Goal: Navigation & Orientation: Find specific page/section

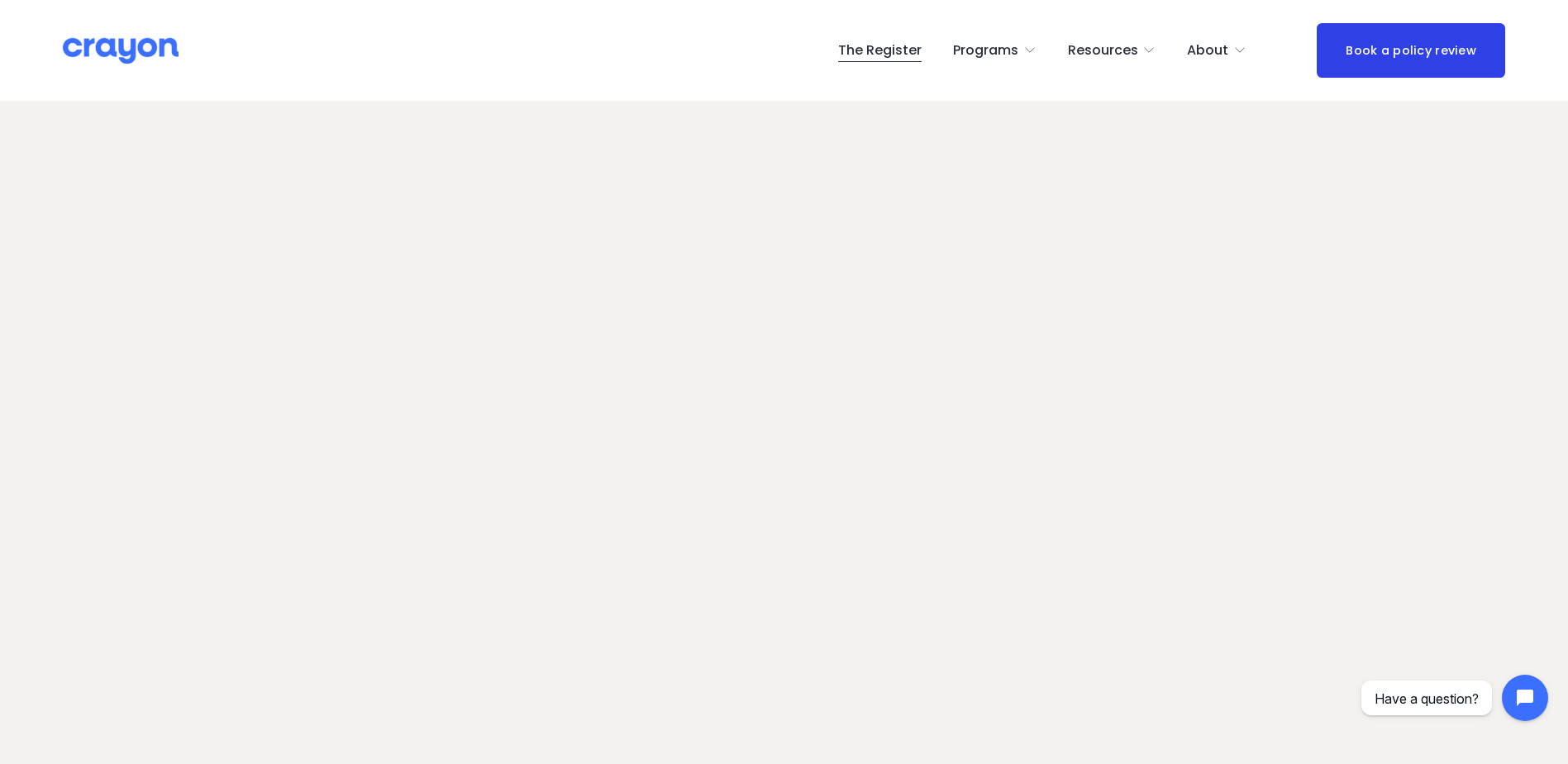
click at [0, 0] on span "Nest: Baby Prep" at bounding box center [0, 0] width 0 height 0
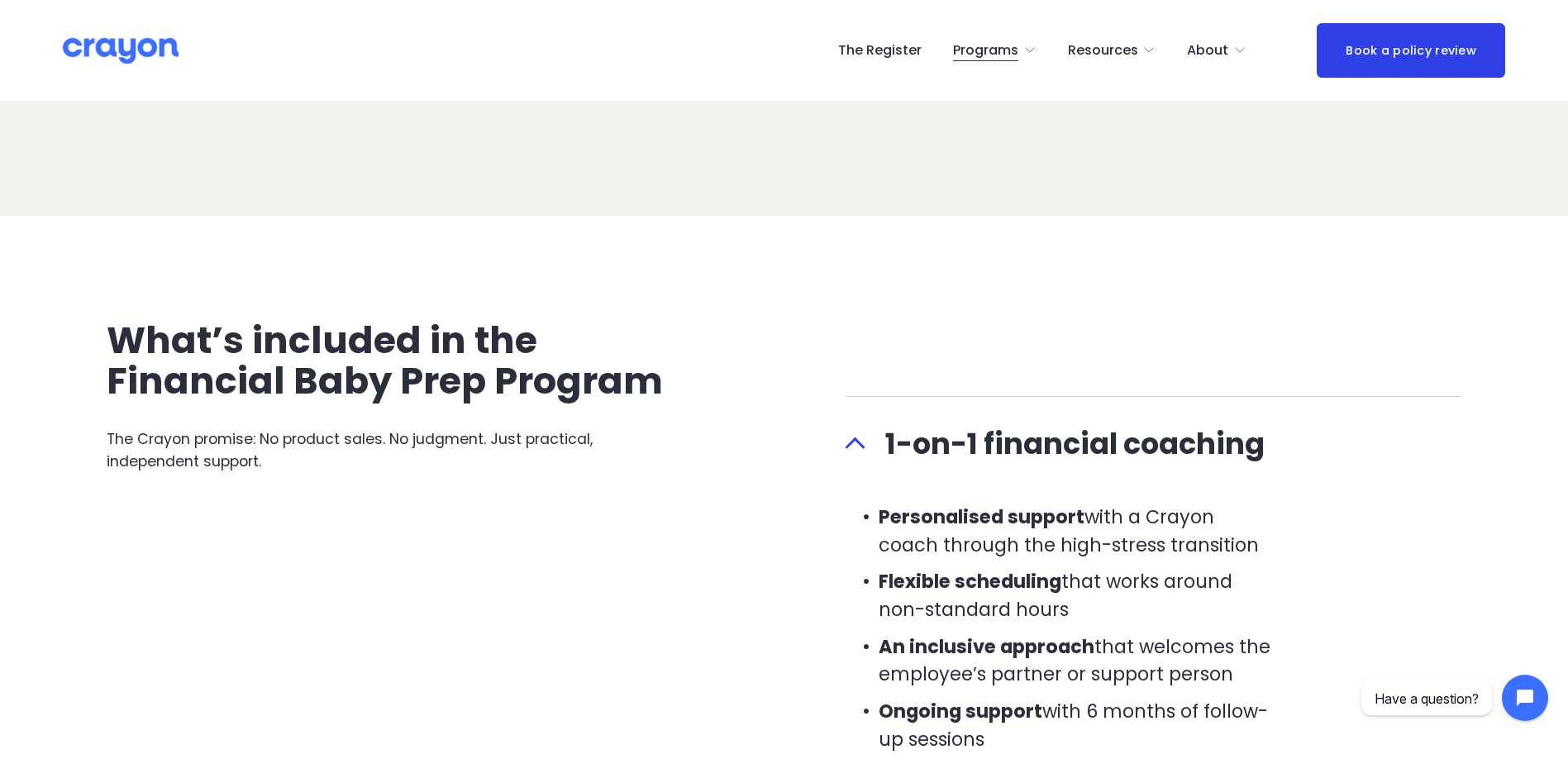
scroll to position [1570, 0]
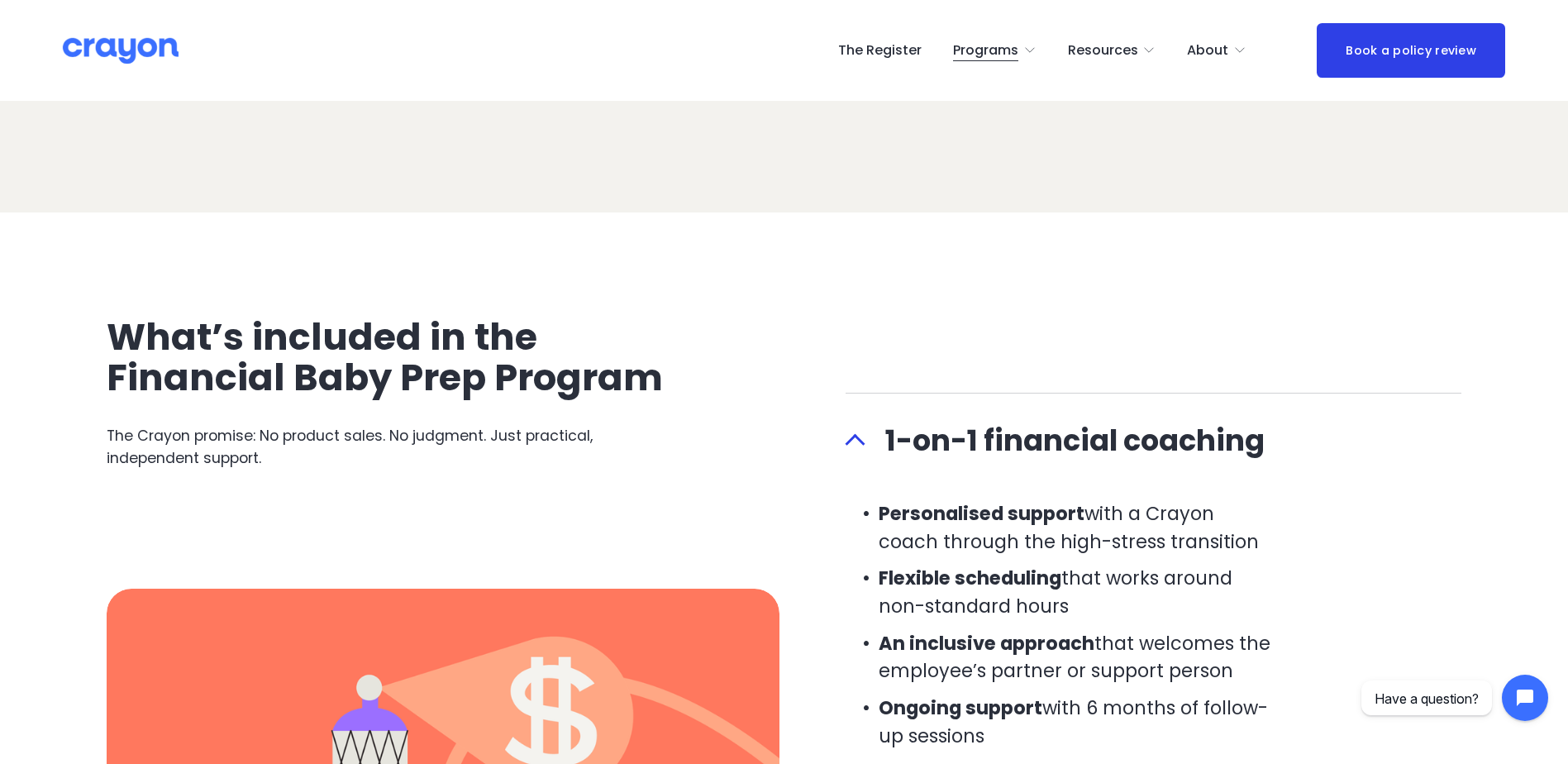
click at [904, 52] on link "The Register" at bounding box center [880, 50] width 83 height 26
